Goal: Transaction & Acquisition: Purchase product/service

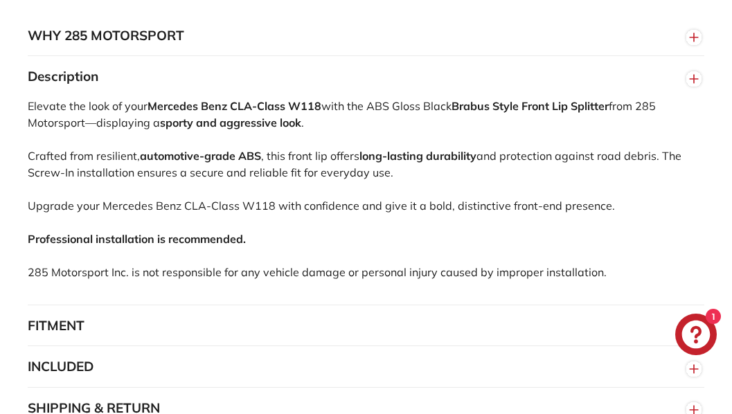
scroll to position [1039, 0]
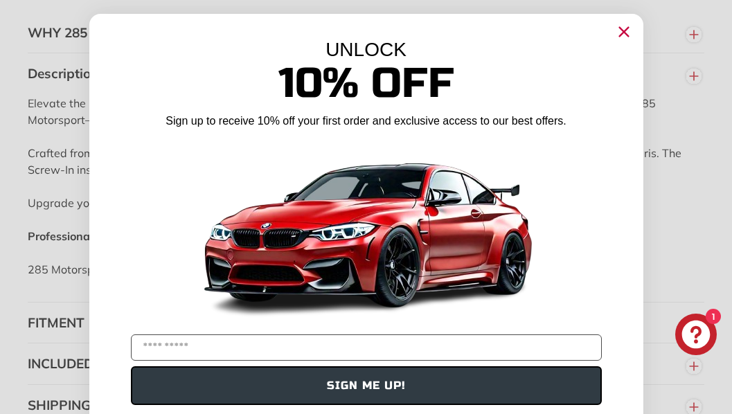
click at [623, 30] on circle "Close dialog" at bounding box center [623, 31] width 21 height 21
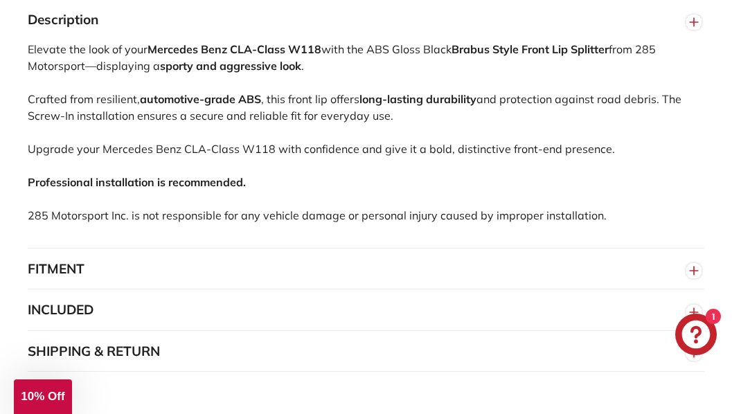
scroll to position [1177, 0]
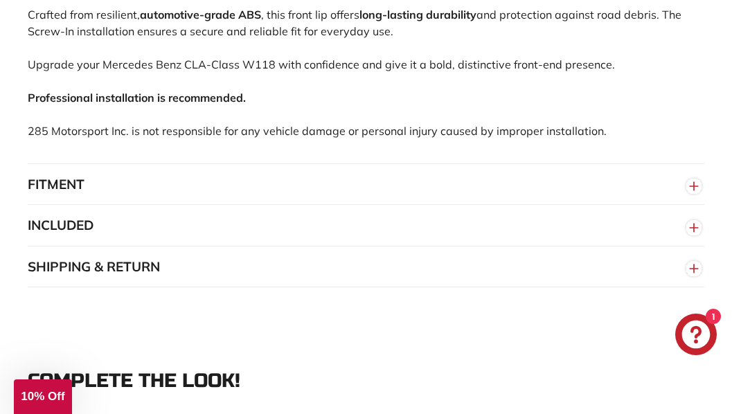
click at [693, 194] on circle "button" at bounding box center [693, 186] width 15 height 15
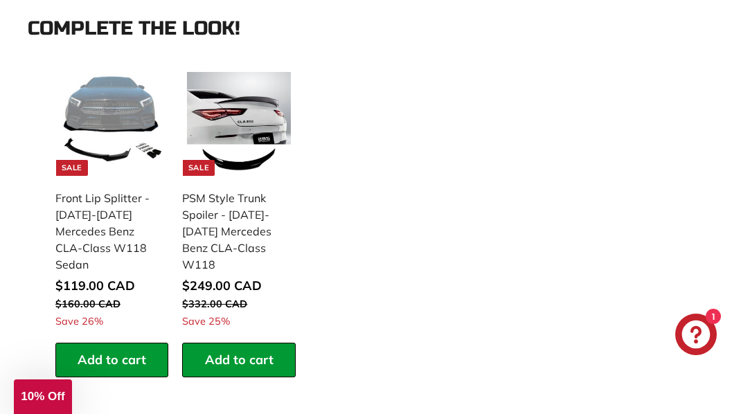
scroll to position [1662, 0]
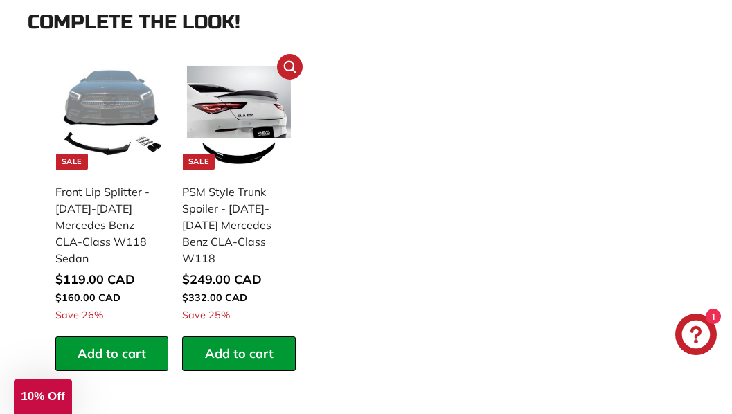
click at [233, 147] on img at bounding box center [239, 118] width 104 height 104
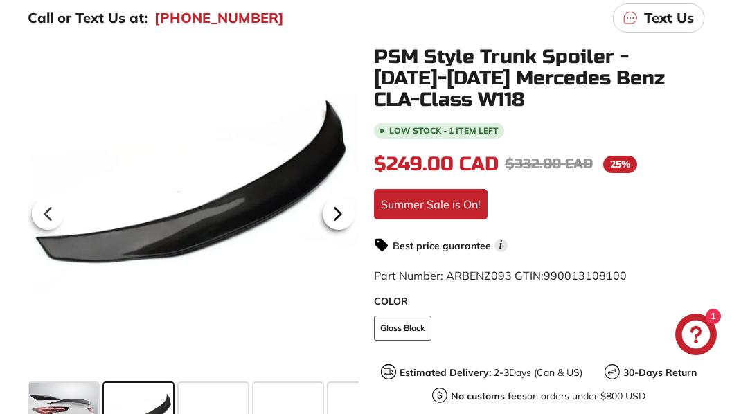
click at [338, 209] on icon at bounding box center [338, 214] width 32 height 32
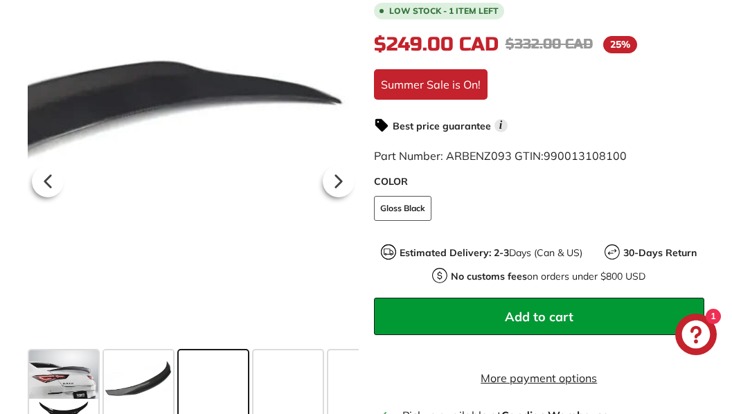
scroll to position [416, 0]
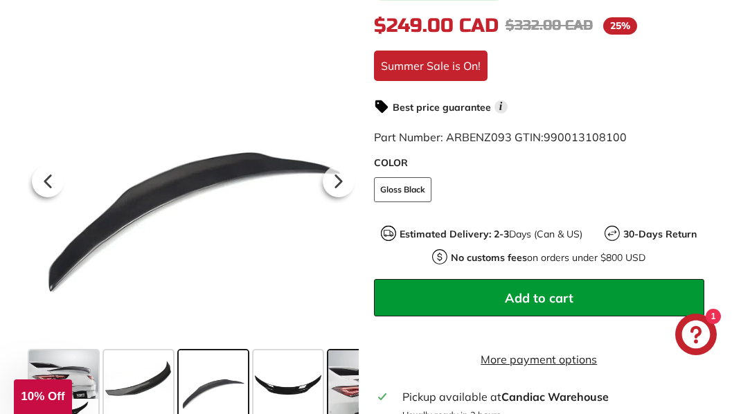
click at [353, 382] on span at bounding box center [378, 384] width 100 height 69
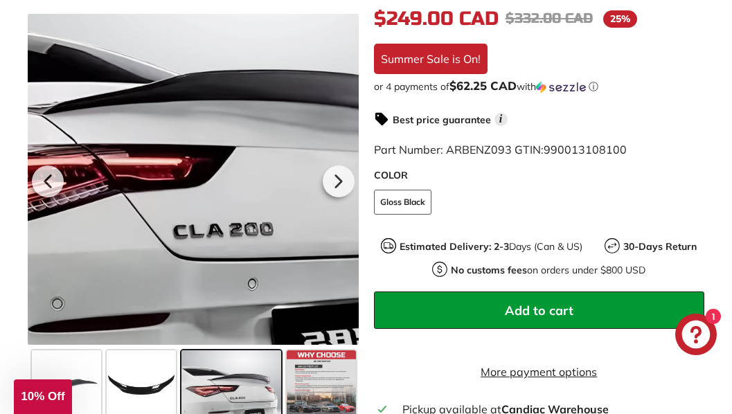
scroll to position [346, 0]
